Goal: Task Accomplishment & Management: Manage account settings

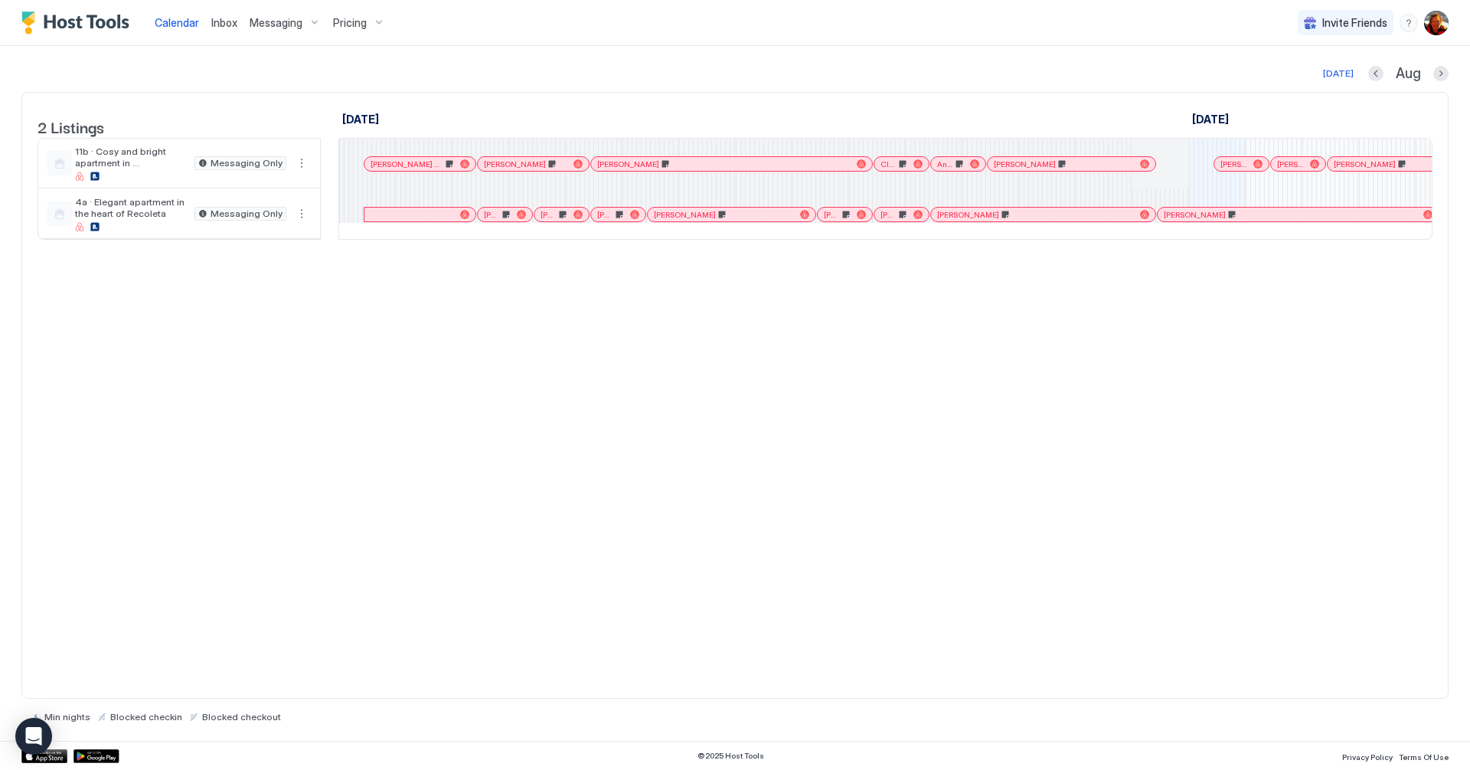
scroll to position [0, 735]
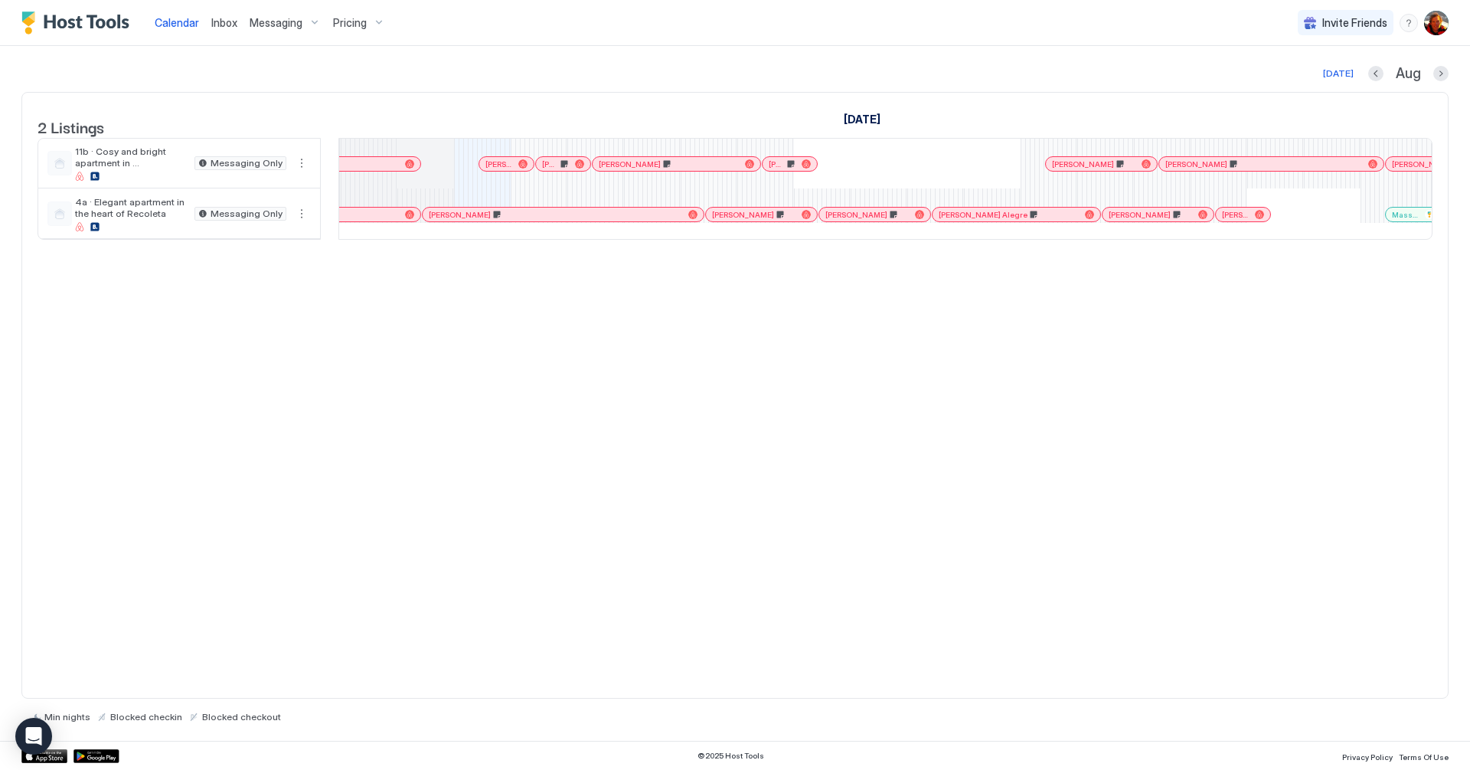
click at [818, 40] on div "Calendar Inbox Messaging Pricing Invite Friends NV" at bounding box center [735, 23] width 1470 height 46
click at [81, 753] on img "Google Play Store" at bounding box center [97, 756] width 46 height 14
click at [1440, 27] on img "User profile" at bounding box center [1436, 23] width 25 height 25
click at [1284, 80] on span "Settings" at bounding box center [1298, 86] width 41 height 14
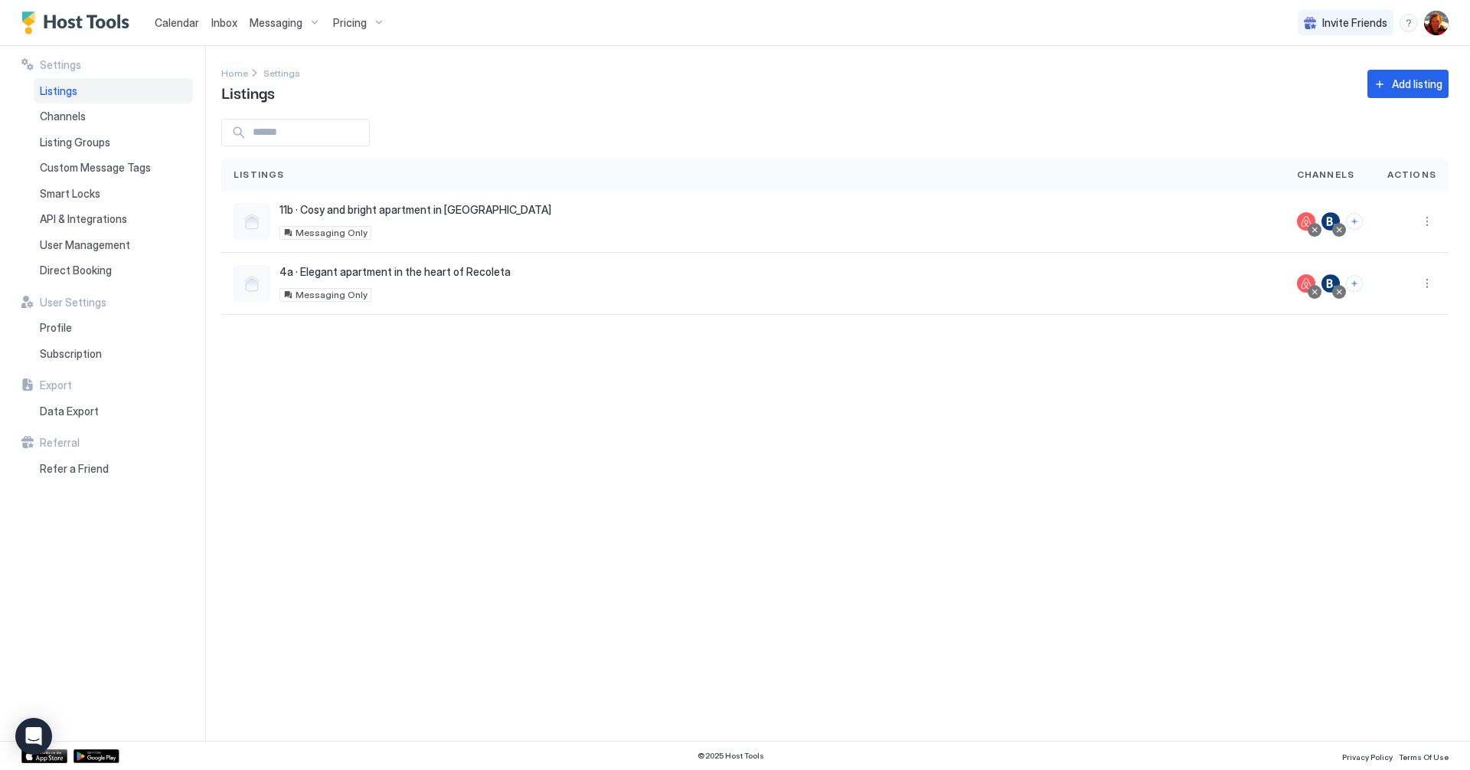
click at [466, 518] on div "Settings Home Settings Listings Add listing Listings Channels Actions 11b · Cos…" at bounding box center [845, 393] width 1249 height 694
click at [92, 247] on span "User Management" at bounding box center [85, 245] width 90 height 14
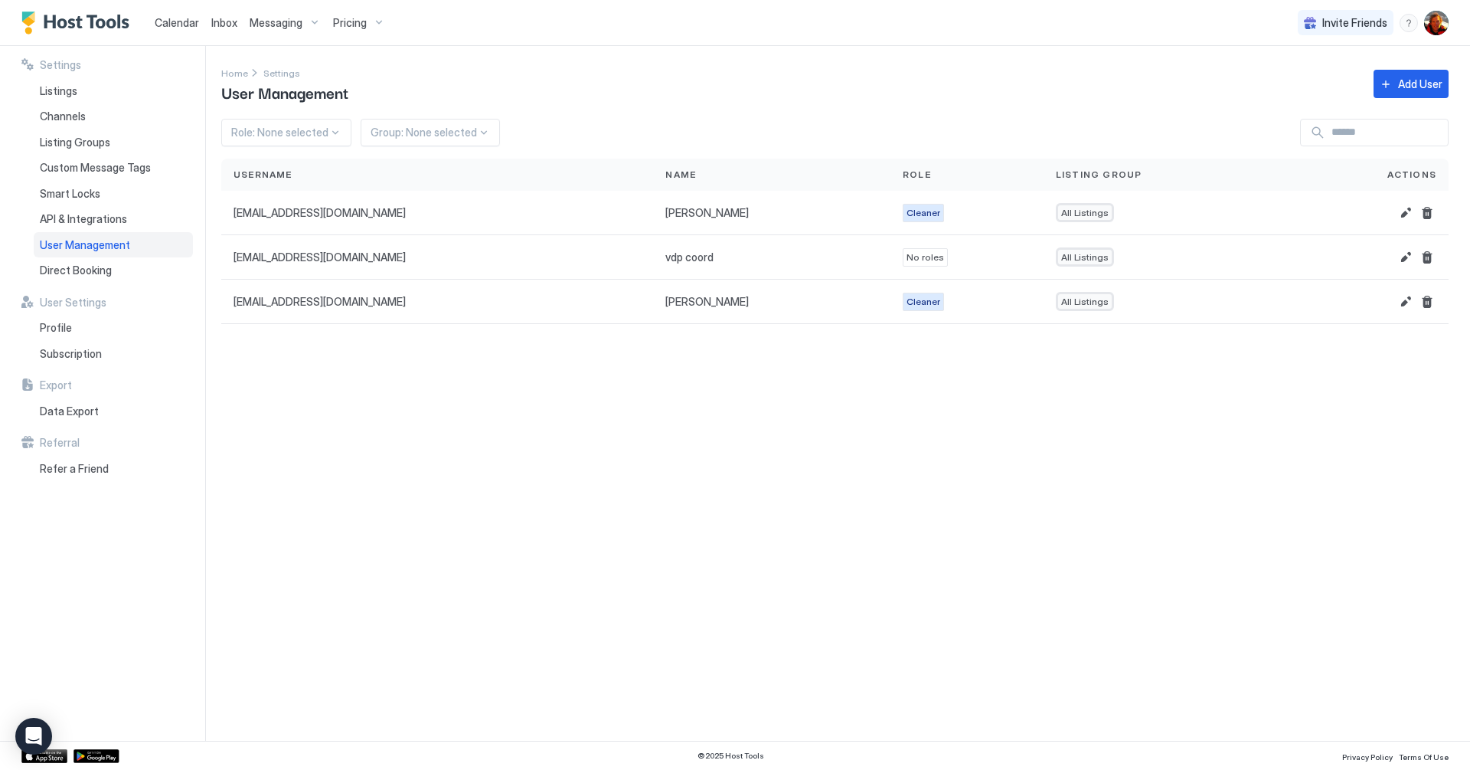
click at [1427, 67] on div "Home Settings User Management Add User" at bounding box center [834, 83] width 1227 height 39
click at [1422, 74] on button "Add User" at bounding box center [1411, 84] width 75 height 28
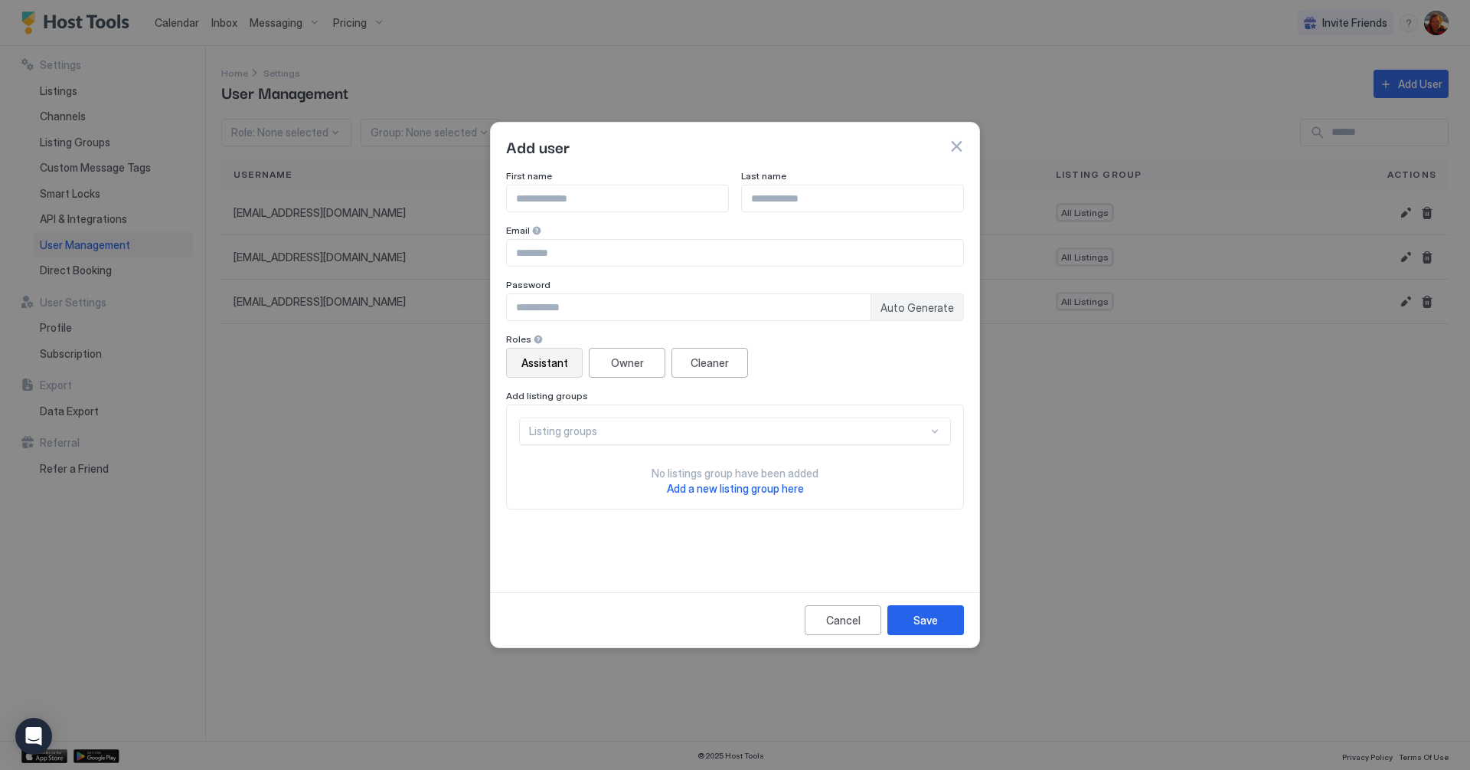
click at [561, 258] on input "Input Field" at bounding box center [735, 253] width 456 height 26
paste input "**********"
type input "**********"
click at [557, 199] on input "Input Field" at bounding box center [617, 198] width 221 height 26
type input "******"
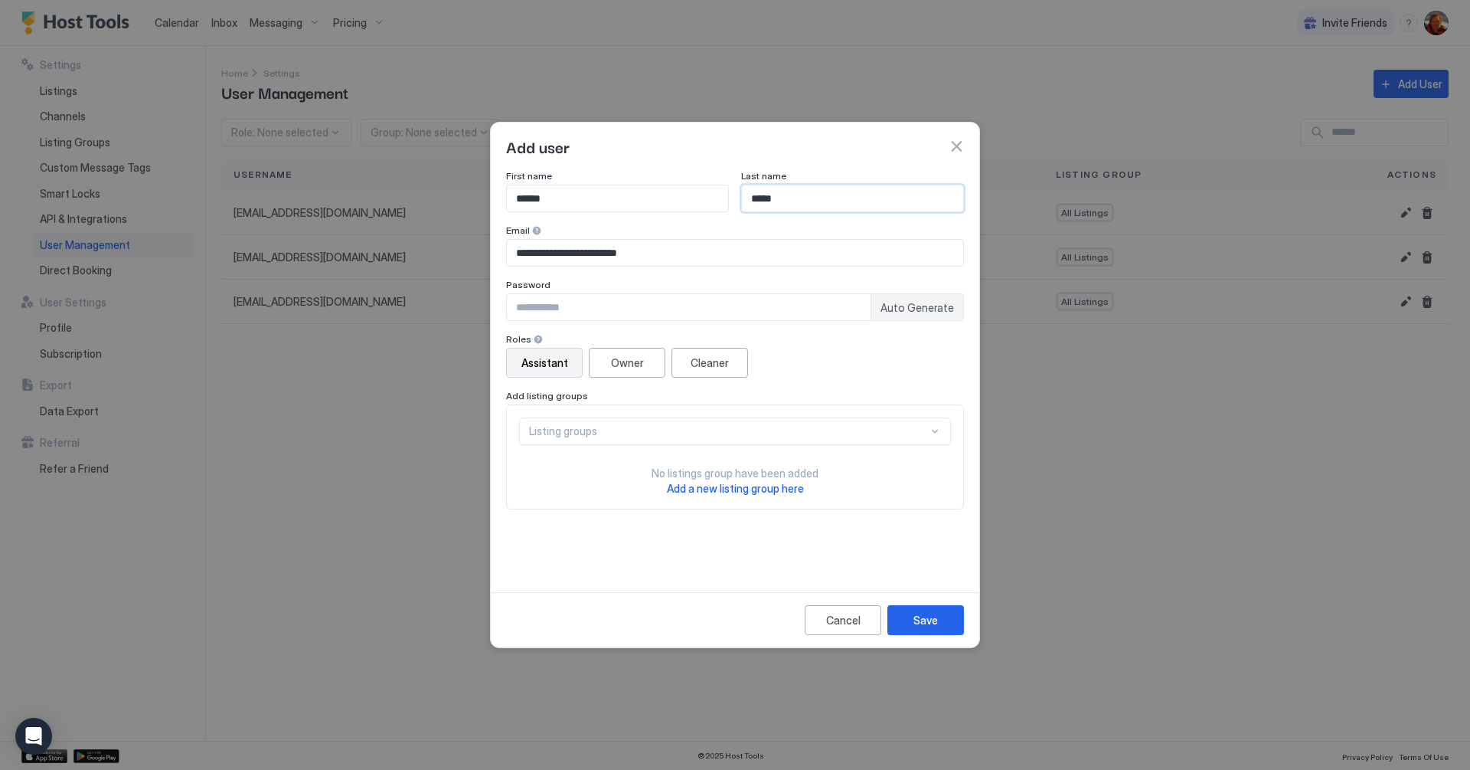
type input "*****"
click at [913, 311] on span "Auto Generate" at bounding box center [918, 308] width 74 height 14
type input "********"
drag, startPoint x: 600, startPoint y: 311, endPoint x: 426, endPoint y: 302, distance: 174.0
click at [426, 302] on div "**********" at bounding box center [735, 385] width 1470 height 770
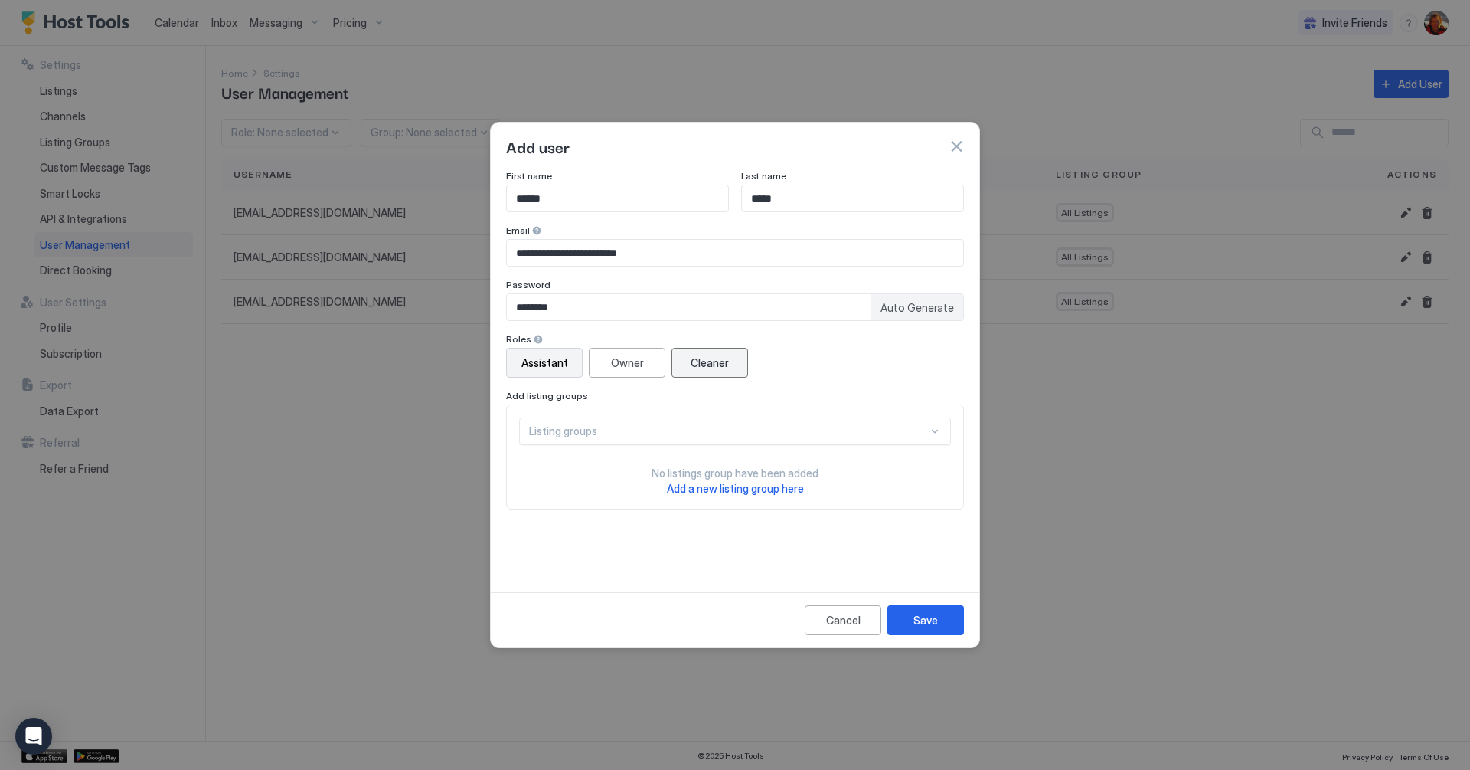
click at [714, 368] on div "Cleaner" at bounding box center [710, 363] width 38 height 16
click at [931, 439] on div "Listing groups" at bounding box center [735, 431] width 432 height 28
click at [876, 461] on div "All Listings" at bounding box center [736, 466] width 412 height 11
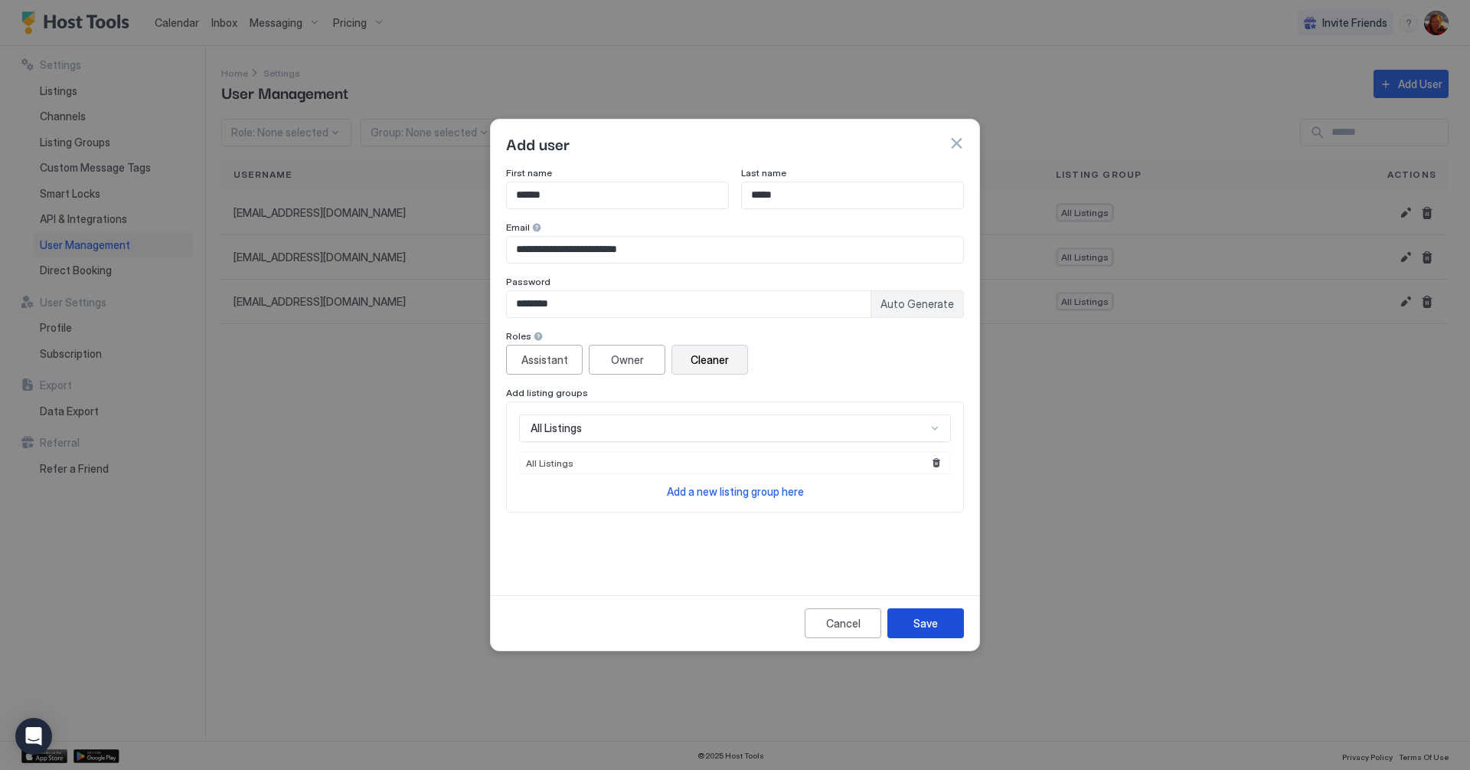
click at [953, 622] on button "Save" at bounding box center [925, 623] width 77 height 30
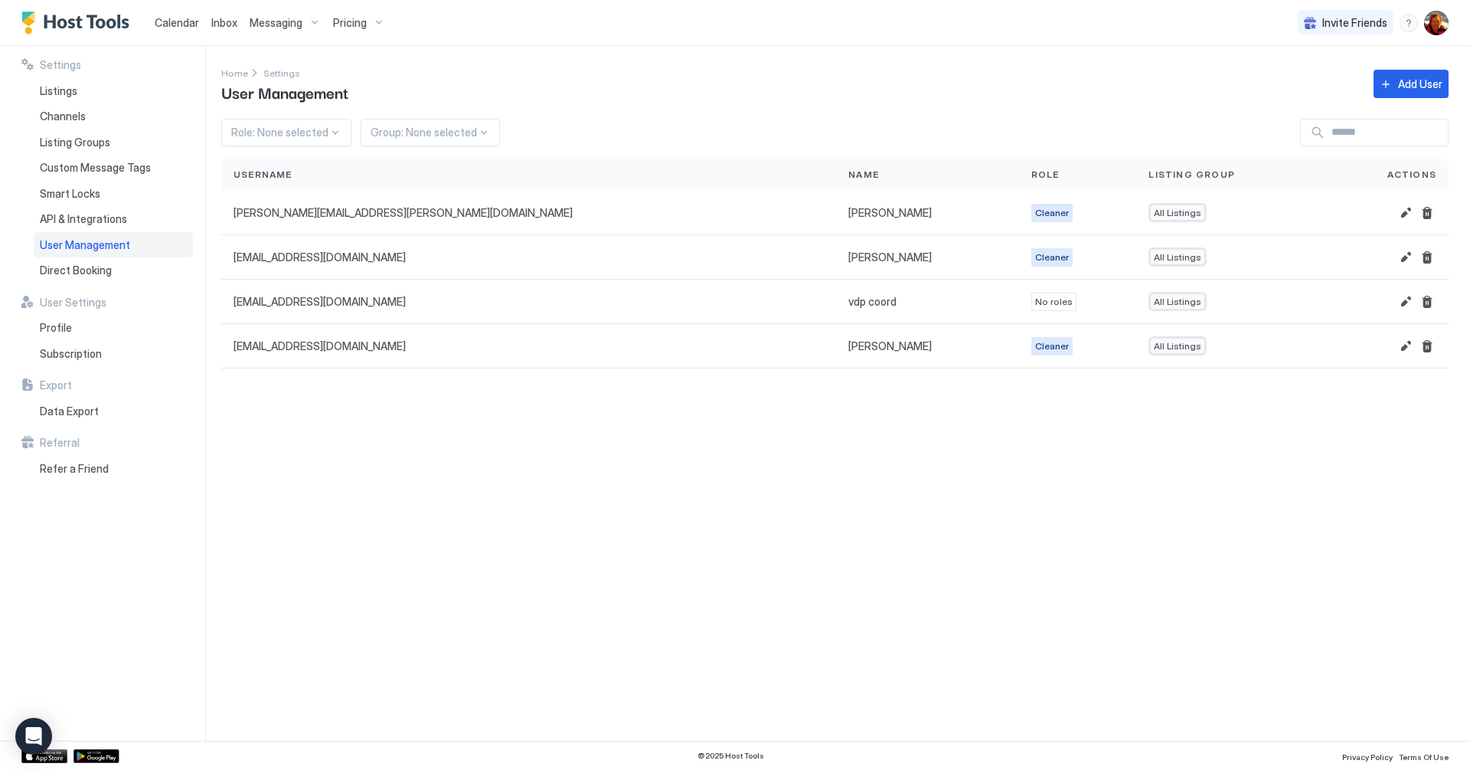
drag, startPoint x: 731, startPoint y: 421, endPoint x: 835, endPoint y: 443, distance: 106.5
click at [731, 423] on div "Settings Home Settings User Management Add User Role: None selected Group: None…" at bounding box center [845, 393] width 1249 height 694
click at [1425, 257] on button "Delete" at bounding box center [1427, 257] width 18 height 18
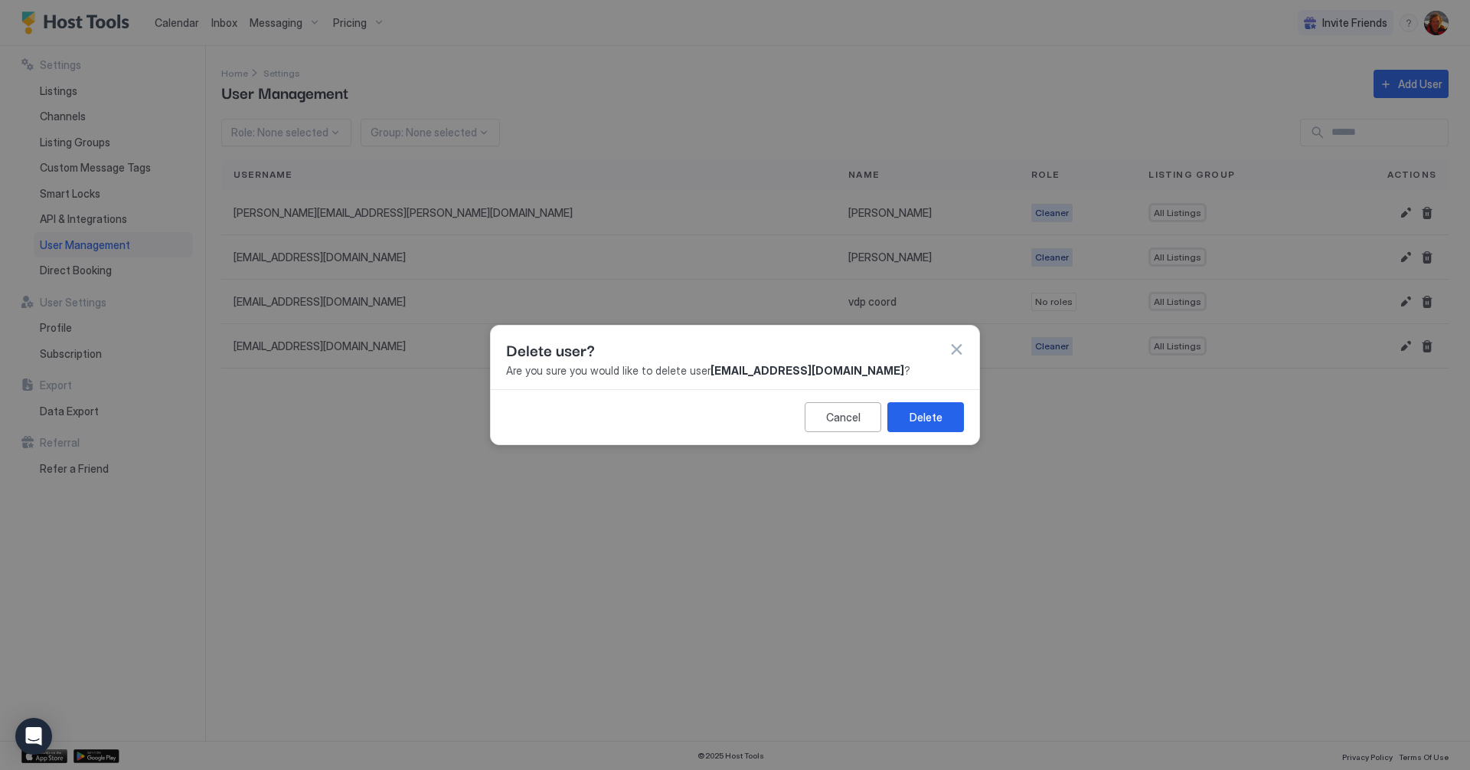
click at [959, 411] on button "Delete" at bounding box center [925, 417] width 77 height 30
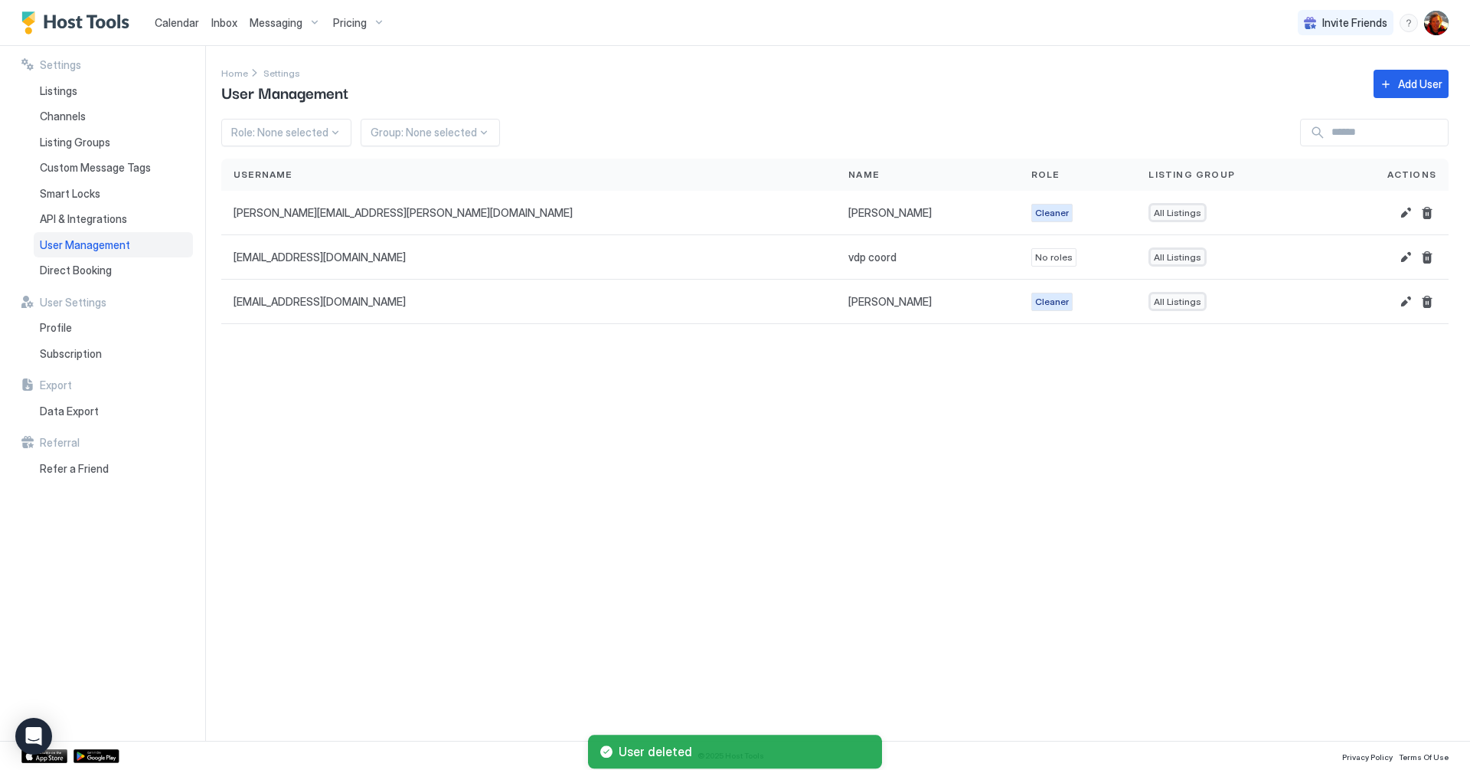
click at [175, 17] on span "Calendar" at bounding box center [177, 22] width 44 height 13
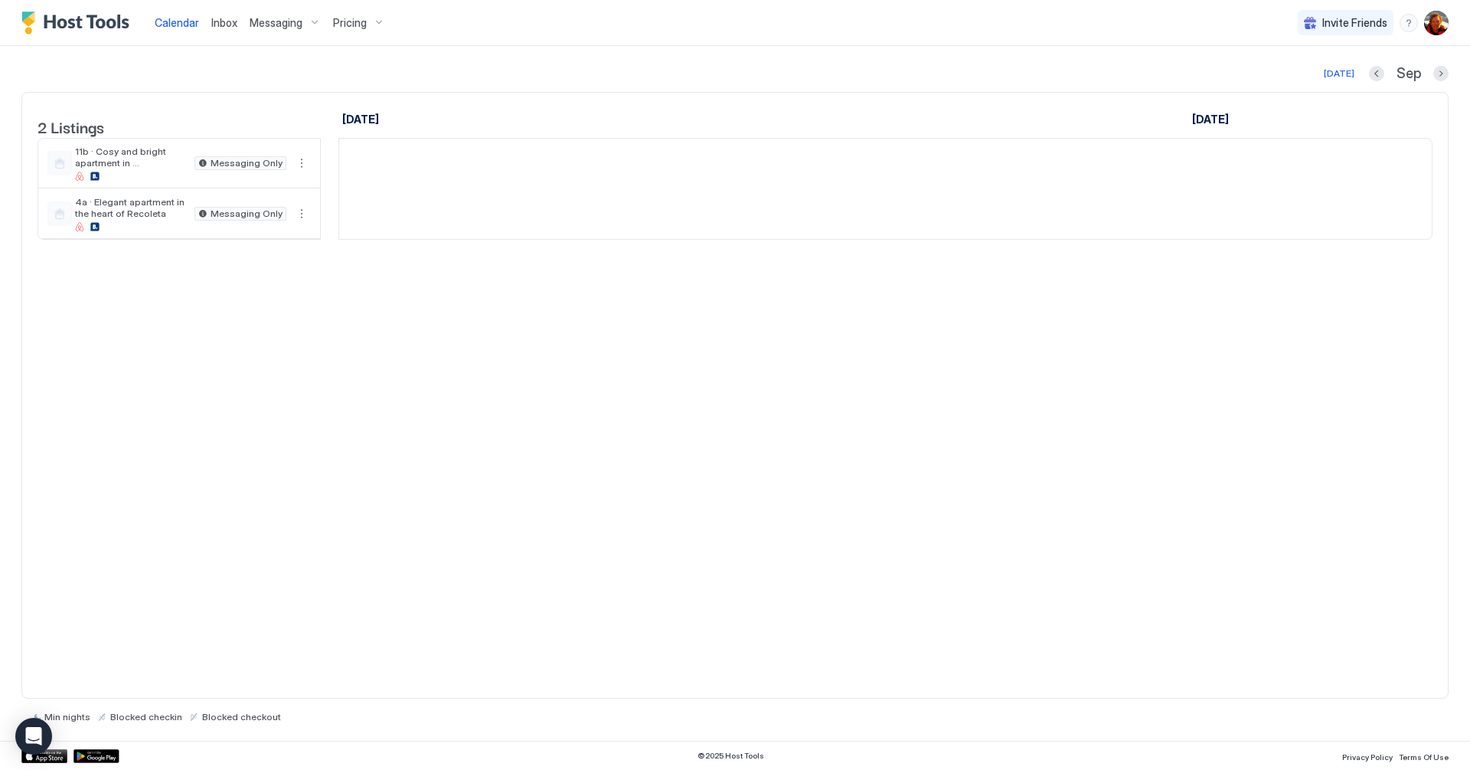
scroll to position [0, 851]
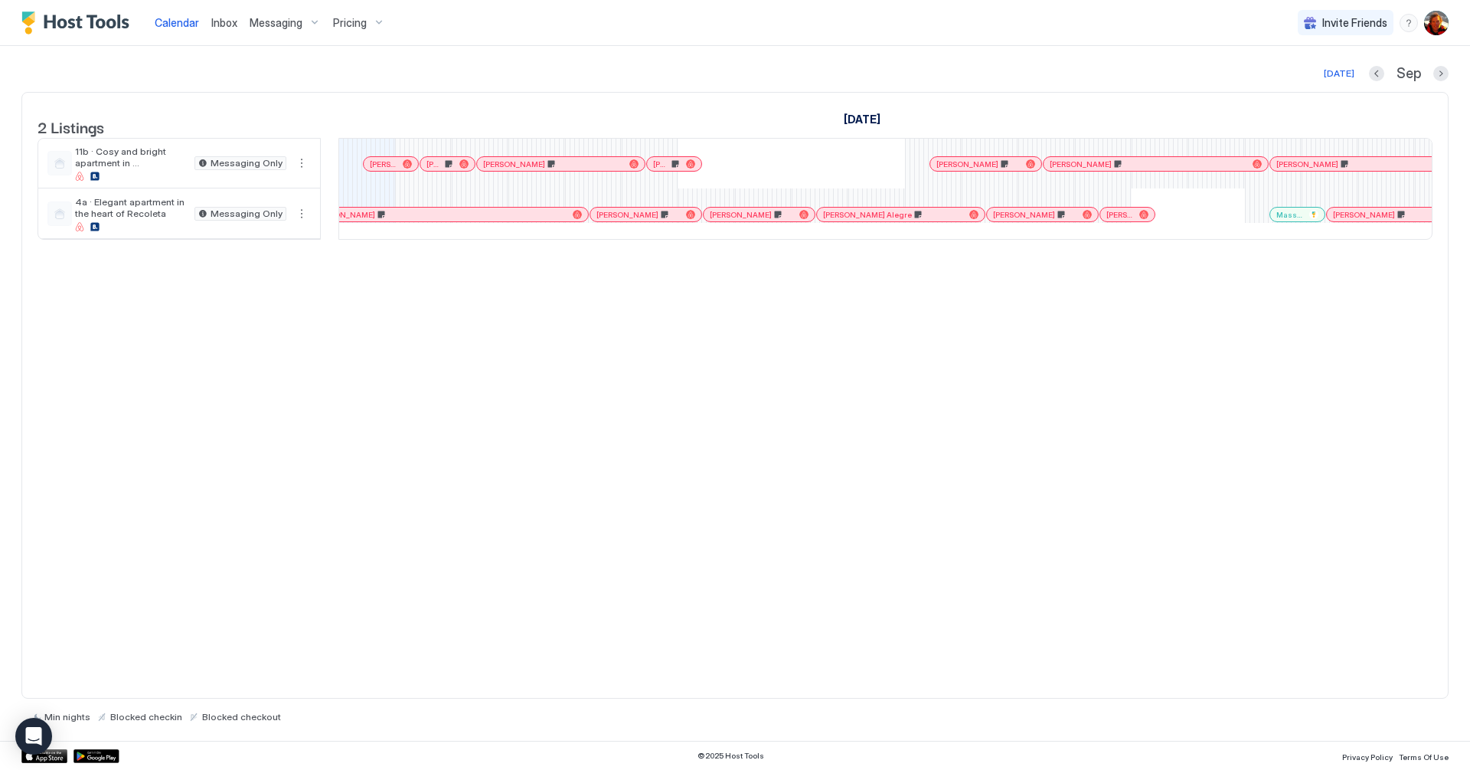
click at [383, 170] on div at bounding box center [383, 164] width 12 height 12
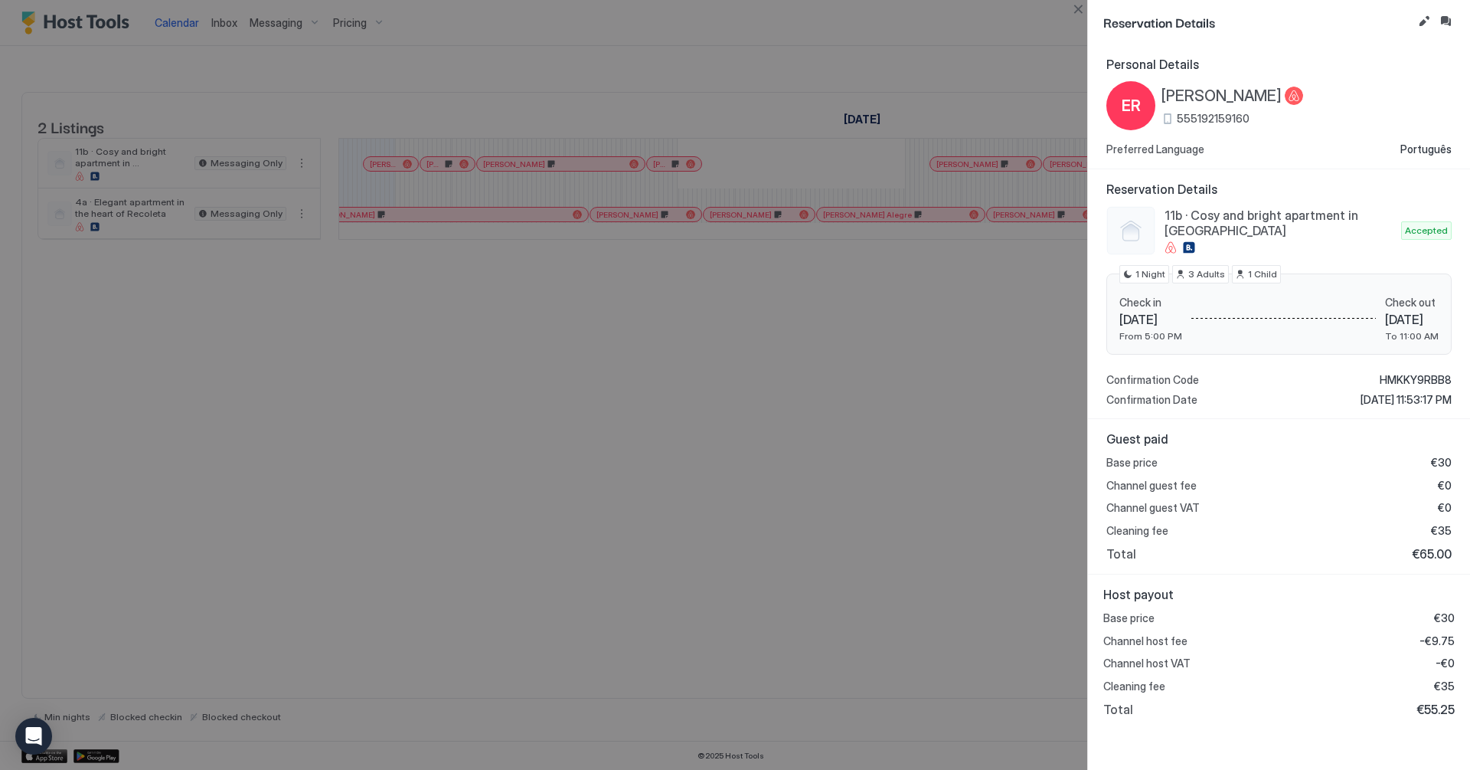
click at [389, 462] on div at bounding box center [735, 385] width 1470 height 770
click at [1077, 14] on button "Close" at bounding box center [1078, 9] width 18 height 18
